Goal: Find contact information: Find contact information

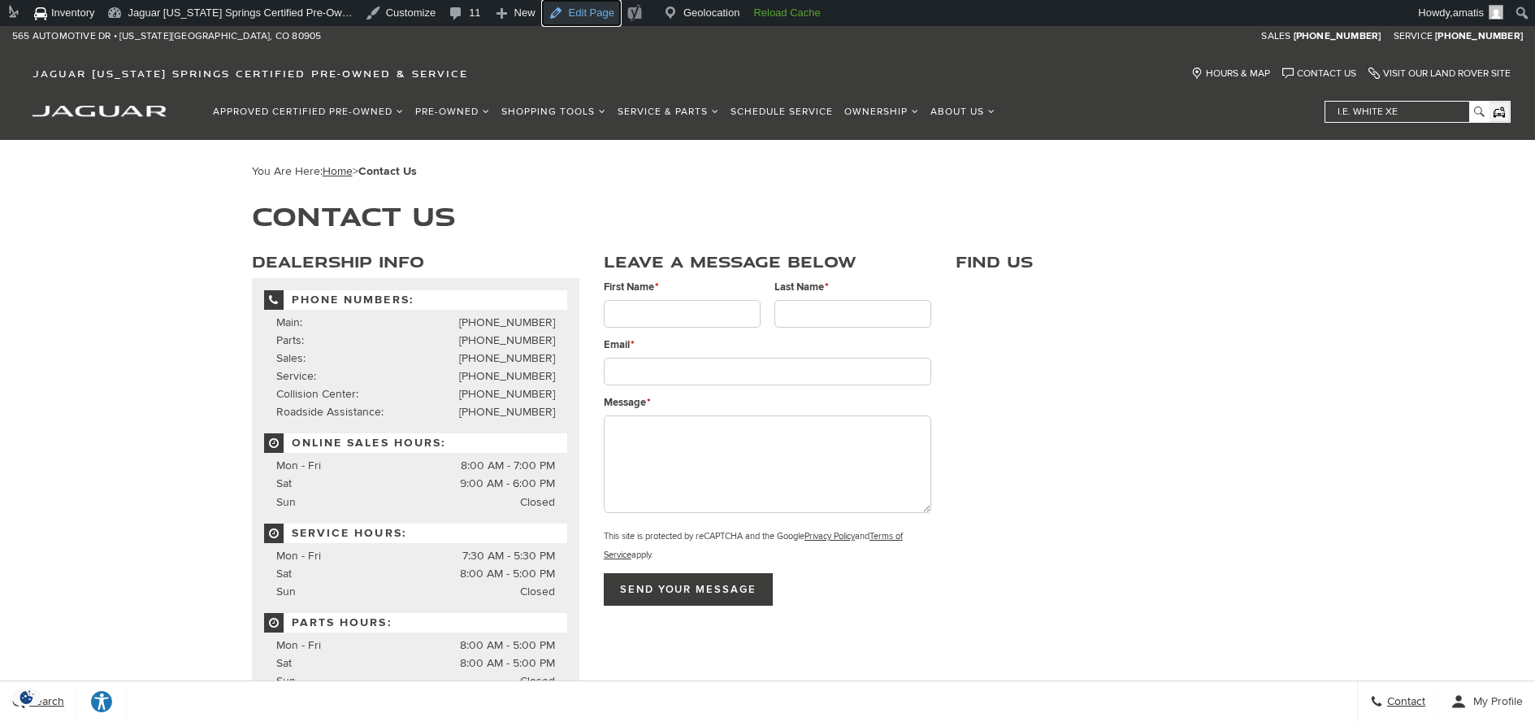
click at [585, 13] on link "Edit Page" at bounding box center [581, 13] width 79 height 26
